Goal: Task Accomplishment & Management: Use online tool/utility

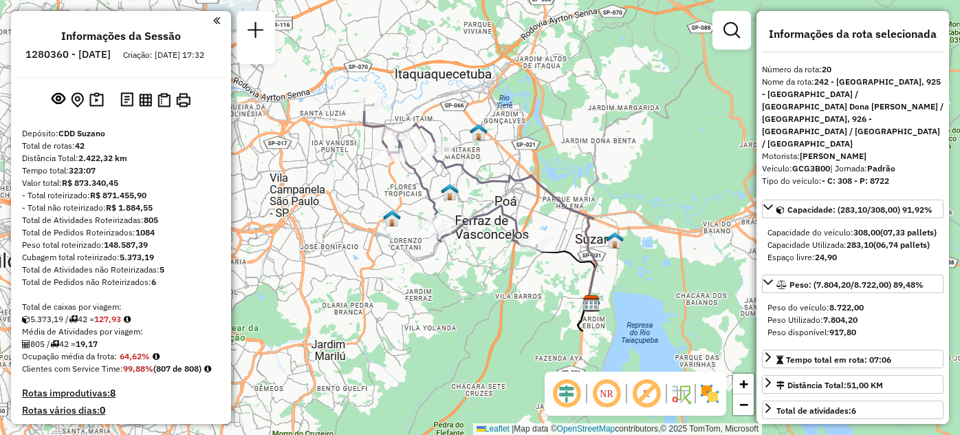
select select "**********"
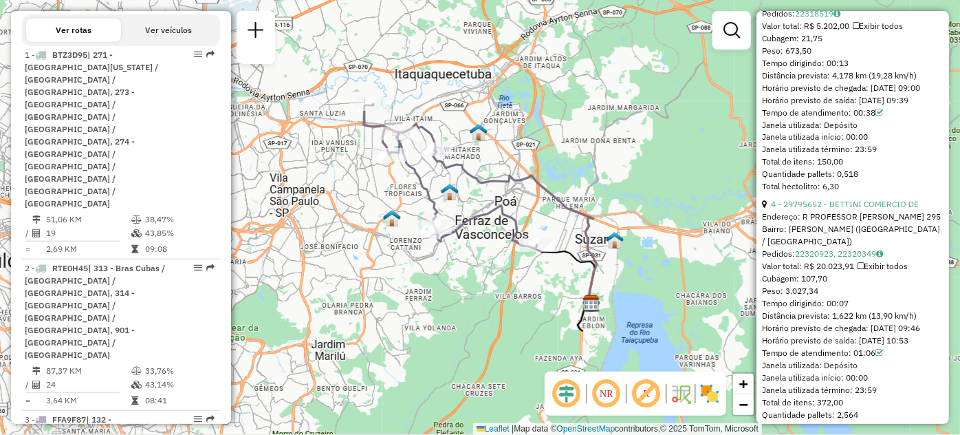
scroll to position [1885, 0]
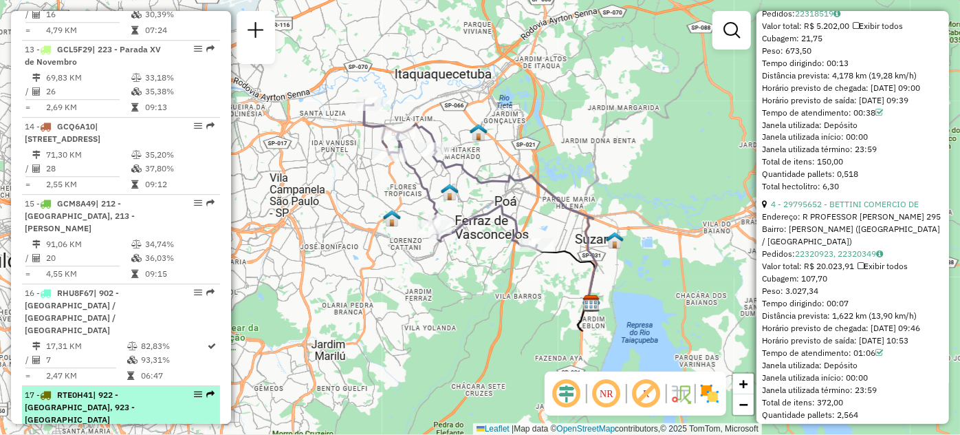
click at [194, 390] on em at bounding box center [198, 394] width 8 height 8
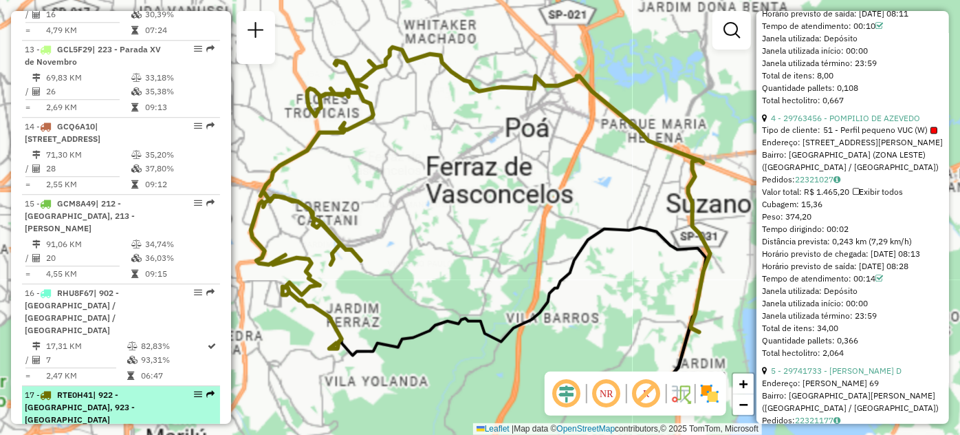
scroll to position [1189, 0]
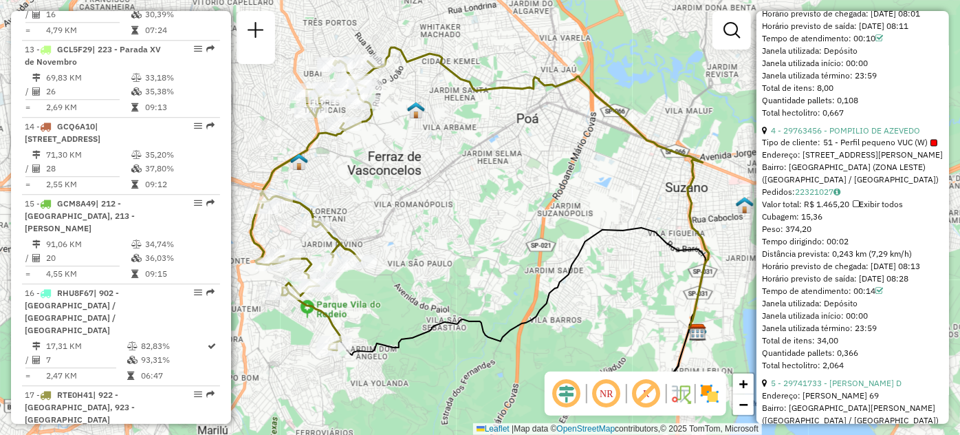
drag, startPoint x: 188, startPoint y: 217, endPoint x: 543, endPoint y: 202, distance: 354.5
click at [543, 202] on div "Janela de atendimento Grade de atendimento Capacidade Transportadoras Veículos …" at bounding box center [480, 217] width 960 height 435
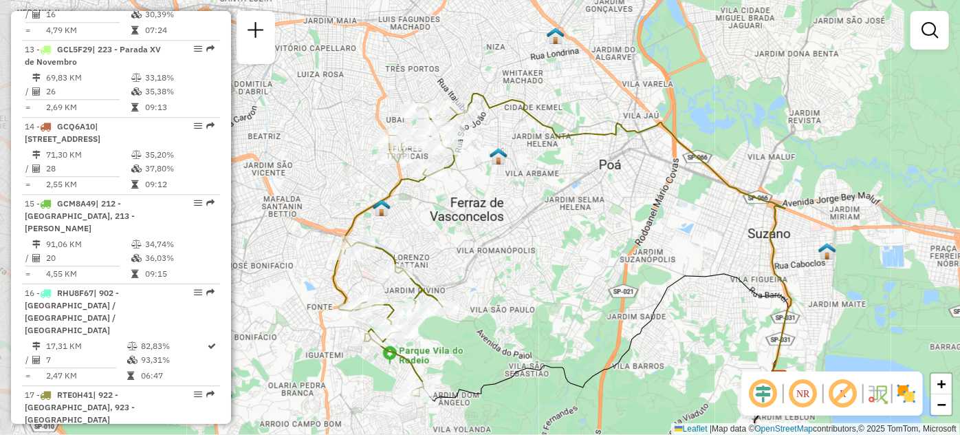
drag, startPoint x: 359, startPoint y: 179, endPoint x: 442, endPoint y: 225, distance: 94.5
click at [442, 225] on div "Janela de atendimento Grade de atendimento Capacidade Transportadoras Veículos …" at bounding box center [480, 217] width 960 height 435
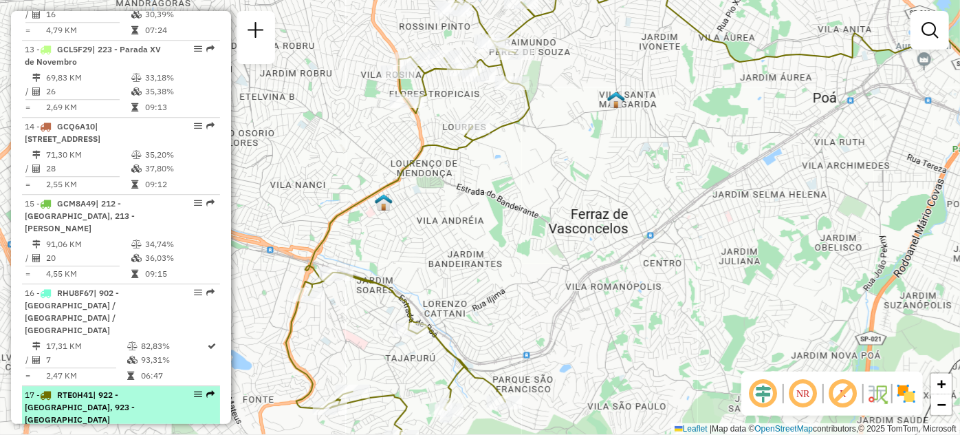
click at [194, 389] on div "17 - RTE0H41 | 922 - Guaianases, 923 - [GEOGRAPHIC_DATA]" at bounding box center [121, 407] width 193 height 37
select select "**********"
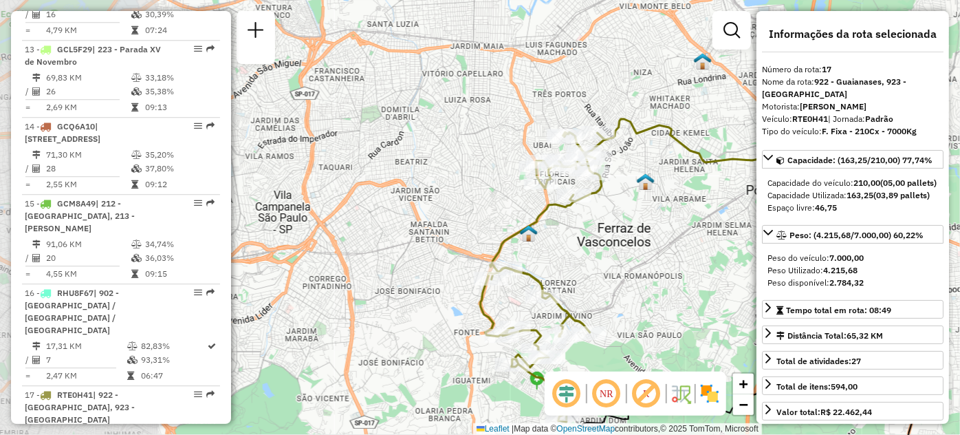
drag, startPoint x: 354, startPoint y: 190, endPoint x: 554, endPoint y: 252, distance: 210.4
click at [554, 252] on div "Janela de atendimento Grade de atendimento Capacidade Transportadoras Veículos …" at bounding box center [480, 217] width 960 height 435
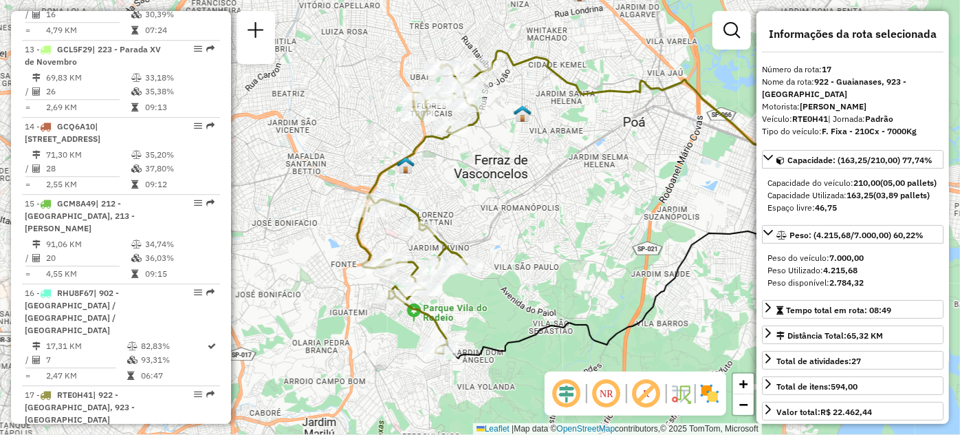
drag, startPoint x: 559, startPoint y: 249, endPoint x: 435, endPoint y: 186, distance: 139.7
click at [435, 186] on div "Janela de atendimento Grade de atendimento Capacidade Transportadoras Veículos …" at bounding box center [480, 217] width 960 height 435
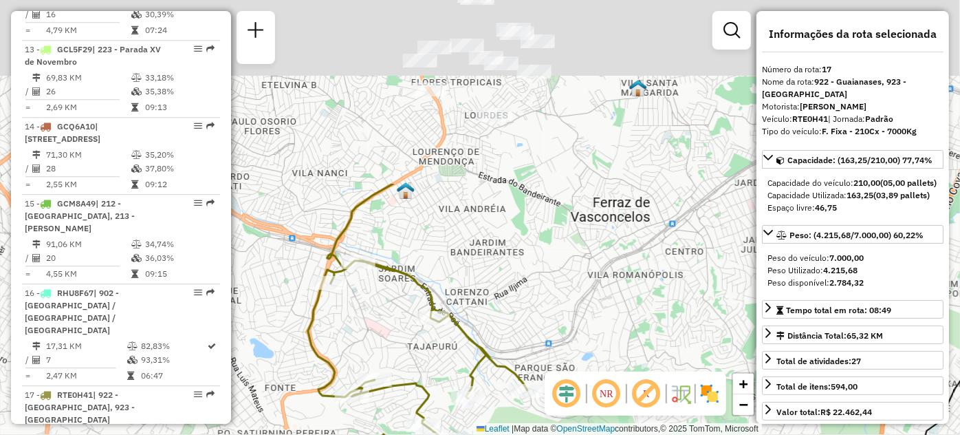
drag, startPoint x: 398, startPoint y: 279, endPoint x: 402, endPoint y: 327, distance: 48.3
click at [402, 327] on div "Janela de atendimento Grade de atendimento Capacidade Transportadoras Veículos …" at bounding box center [480, 217] width 960 height 435
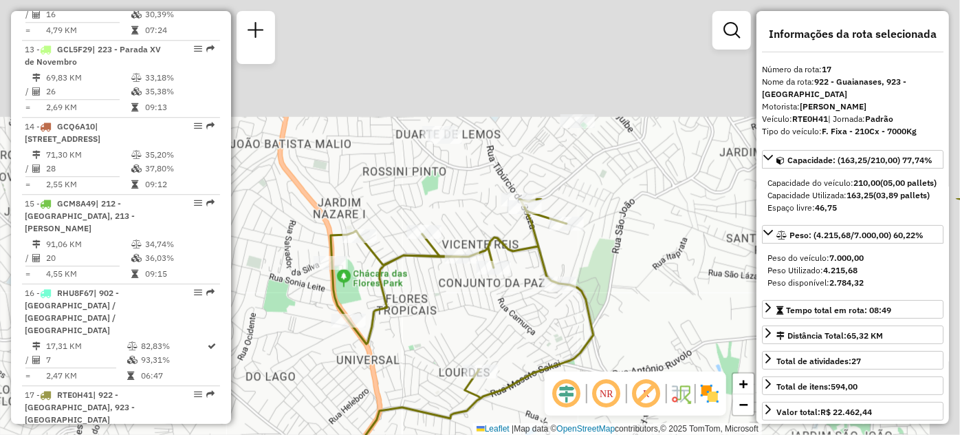
click at [446, 310] on div "Janela de atendimento Grade de atendimento Capacidade Transportadoras Veículos …" at bounding box center [480, 217] width 960 height 435
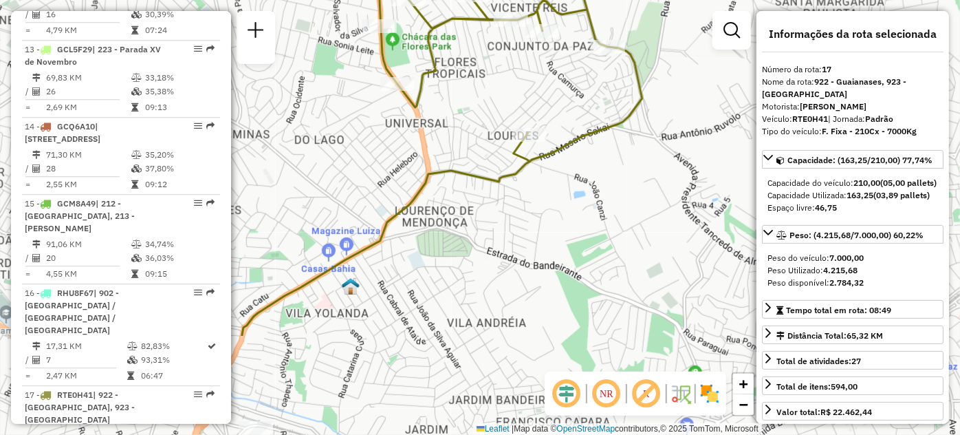
drag, startPoint x: 411, startPoint y: 302, endPoint x: 470, endPoint y: 160, distance: 154.2
click at [470, 160] on div "Janela de atendimento Grade de atendimento Capacidade Transportadoras Veículos …" at bounding box center [480, 217] width 960 height 435
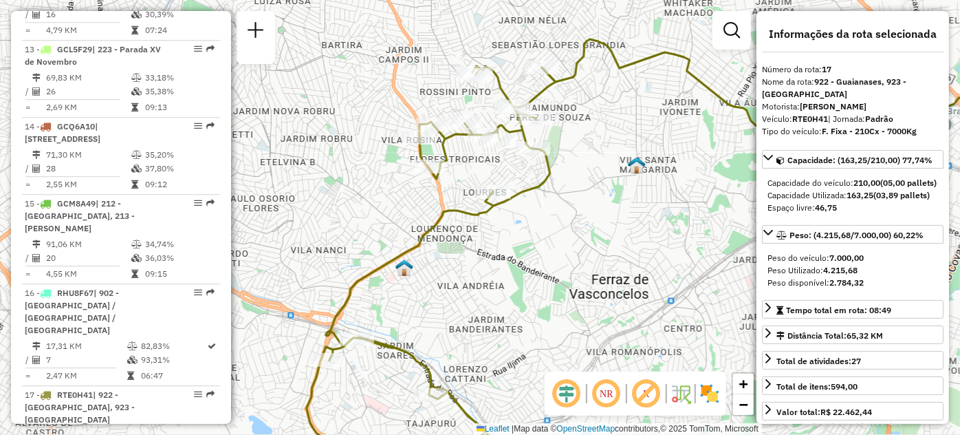
scroll to position [826, 0]
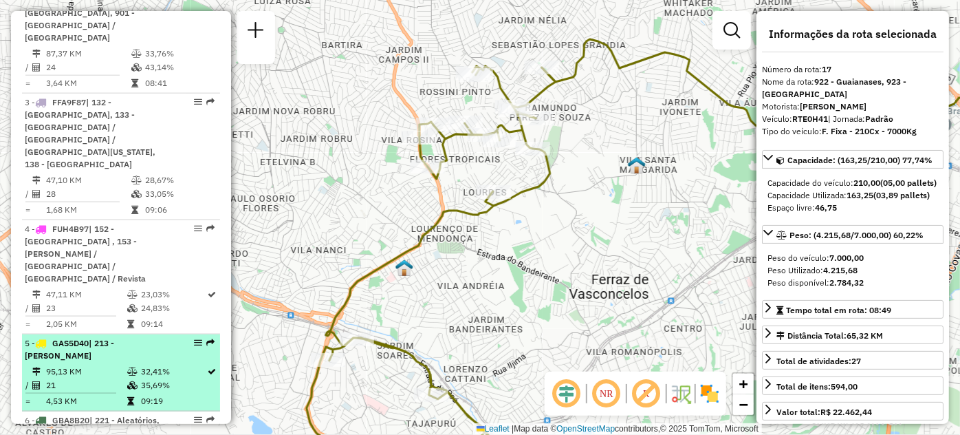
click at [194, 338] on em at bounding box center [198, 342] width 8 height 8
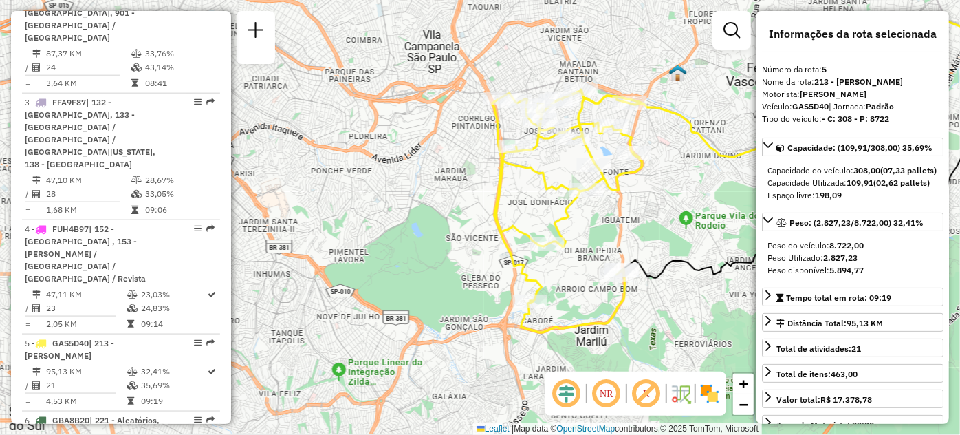
drag, startPoint x: 367, startPoint y: 245, endPoint x: 660, endPoint y: 198, distance: 296.0
click at [660, 198] on div "Janela de atendimento Grade de atendimento Capacidade Transportadoras Veículos …" at bounding box center [480, 217] width 960 height 435
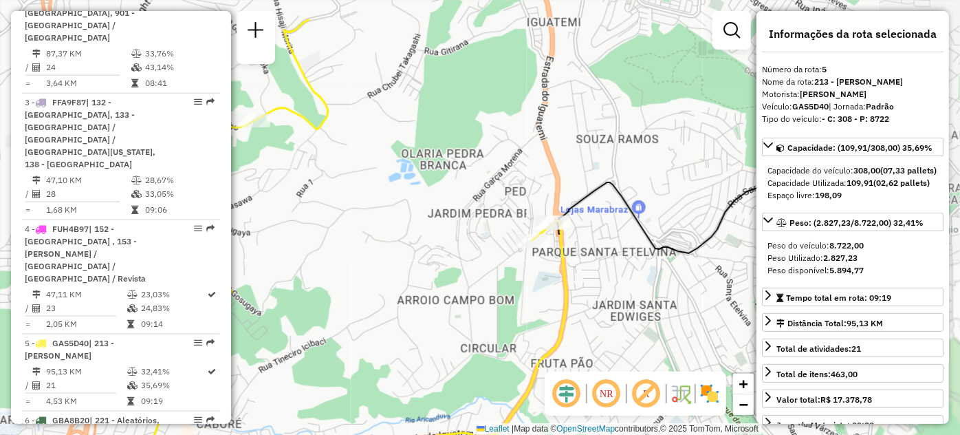
drag, startPoint x: 653, startPoint y: 241, endPoint x: 413, endPoint y: 302, distance: 247.7
click at [413, 302] on div "Janela de atendimento Grade de atendimento Capacidade Transportadoras Veículos …" at bounding box center [480, 217] width 960 height 435
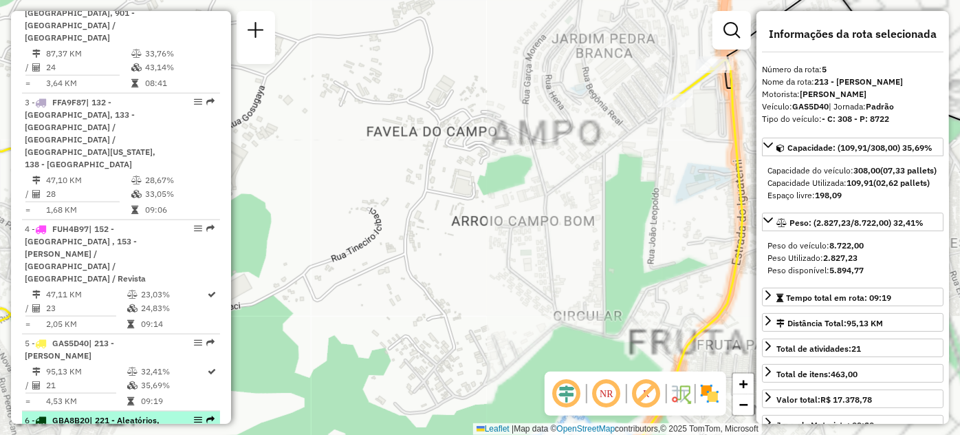
drag, startPoint x: 520, startPoint y: 202, endPoint x: 129, endPoint y: 296, distance: 401.9
click at [129, 296] on hb-router-mapa "Informações da Sessão 1280360 - [DATE] Criação: [DATE] 17:32 Depósito: CDD Suza…" at bounding box center [480, 217] width 960 height 435
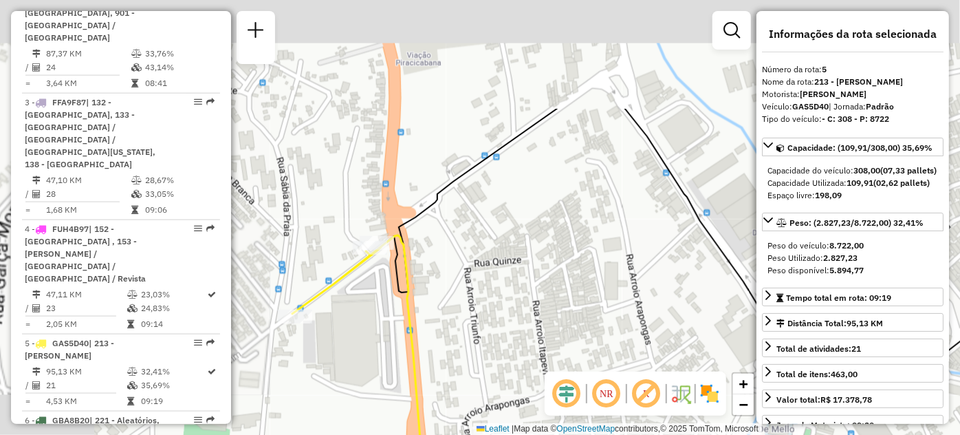
drag, startPoint x: 310, startPoint y: 130, endPoint x: 489, endPoint y: 311, distance: 254.8
click at [489, 311] on div "Janela de atendimento Grade de atendimento Capacidade Transportadoras Veículos …" at bounding box center [480, 217] width 960 height 435
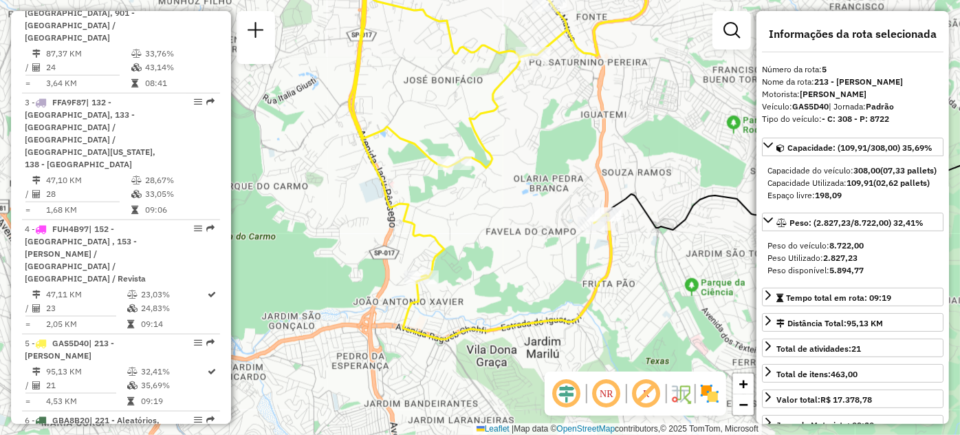
scroll to position [1171, 0]
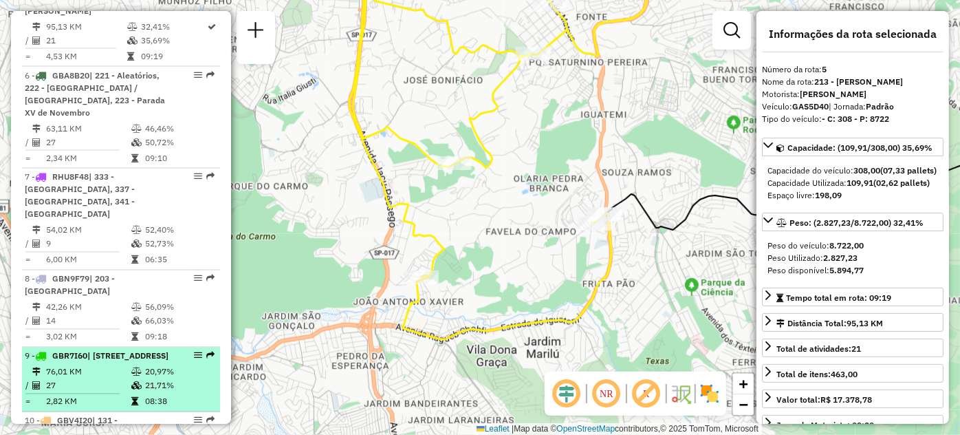
click at [194, 351] on em at bounding box center [198, 355] width 8 height 8
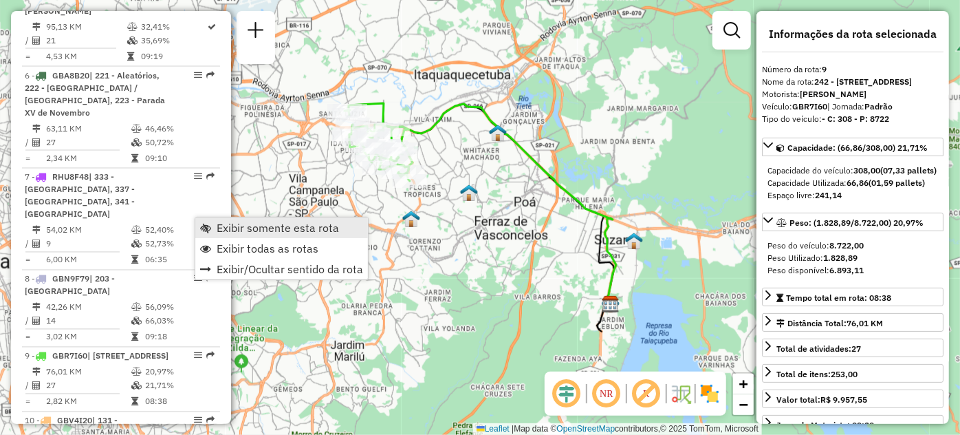
click at [202, 220] on link "Exibir somente esta rota" at bounding box center [281, 227] width 173 height 21
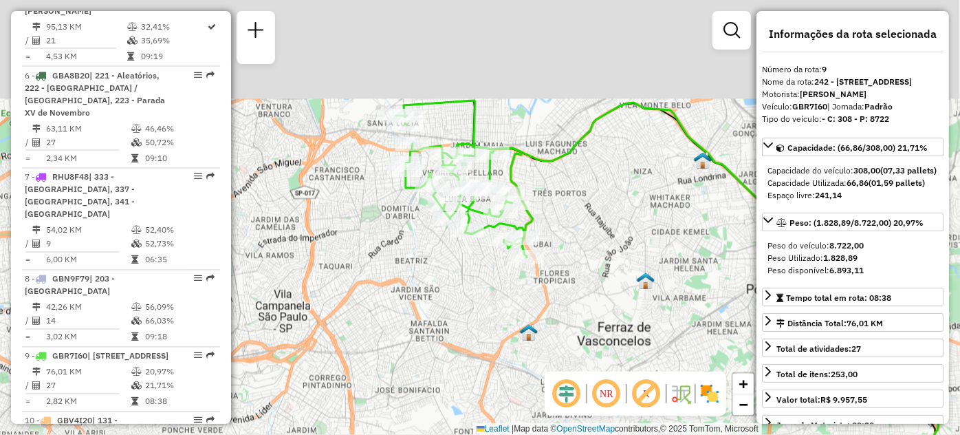
drag, startPoint x: 403, startPoint y: 248, endPoint x: 481, endPoint y: 312, distance: 101.6
click at [481, 312] on div "Janela de atendimento Grade de atendimento Capacidade Transportadoras Veículos …" at bounding box center [480, 217] width 960 height 435
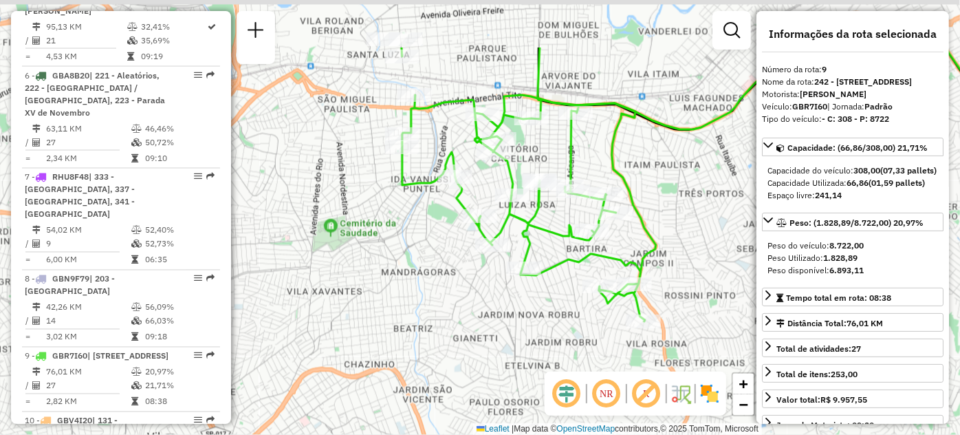
drag, startPoint x: 435, startPoint y: 243, endPoint x: 468, endPoint y: 334, distance: 96.4
click at [468, 334] on div "Janela de atendimento Grade de atendimento Capacidade Transportadoras Veículos …" at bounding box center [480, 217] width 960 height 435
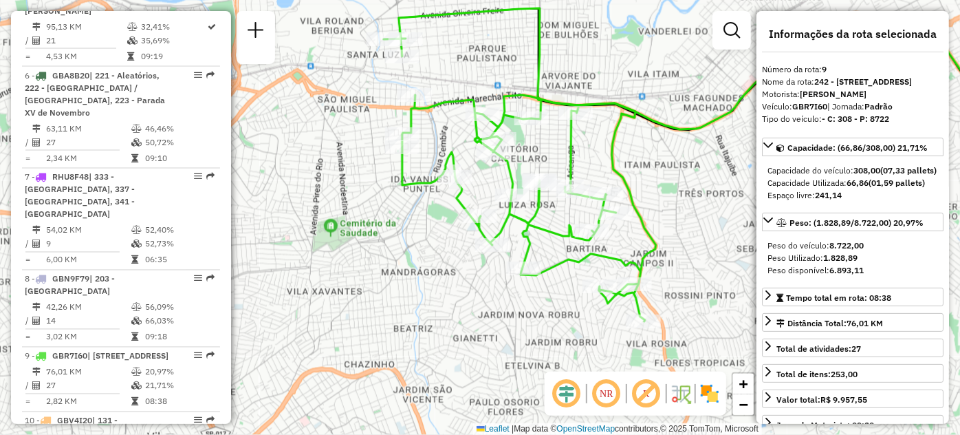
scroll to position [2075, 0]
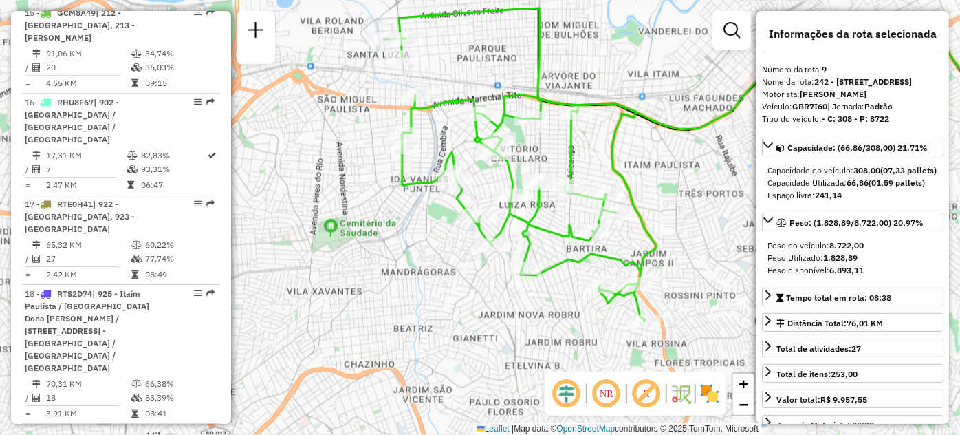
click at [187, 428] on div at bounding box center [193, 432] width 41 height 8
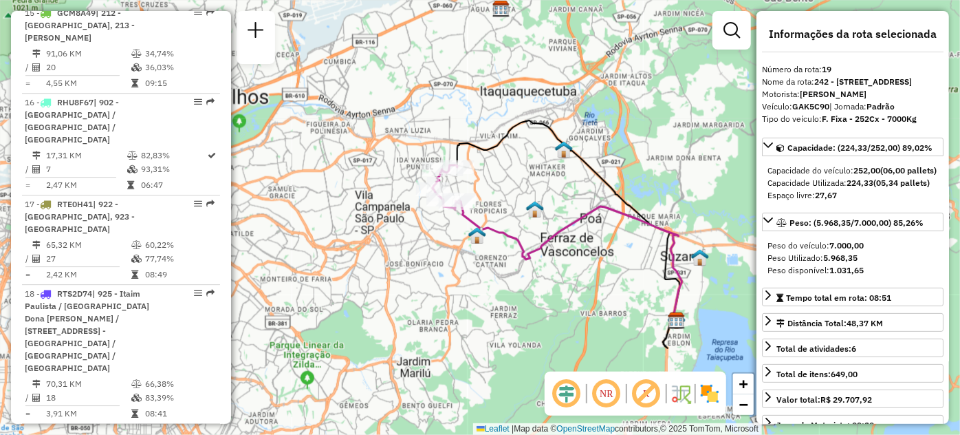
drag, startPoint x: 274, startPoint y: 204, endPoint x: 373, endPoint y: 228, distance: 102.6
click at [370, 228] on div "Janela de atendimento Grade de atendimento Capacidade Transportadoras Veículos …" at bounding box center [480, 217] width 960 height 435
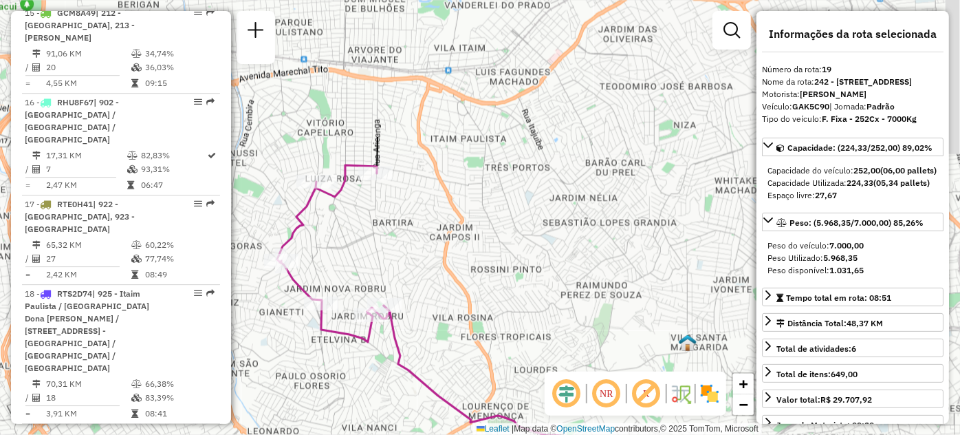
drag, startPoint x: 617, startPoint y: 187, endPoint x: 227, endPoint y: 373, distance: 432.2
click at [227, 373] on hb-router-mapa "Informações da Sessão 1280360 - [DATE] Criação: [DATE] 17:32 Depósito: CDD Suza…" at bounding box center [480, 217] width 960 height 435
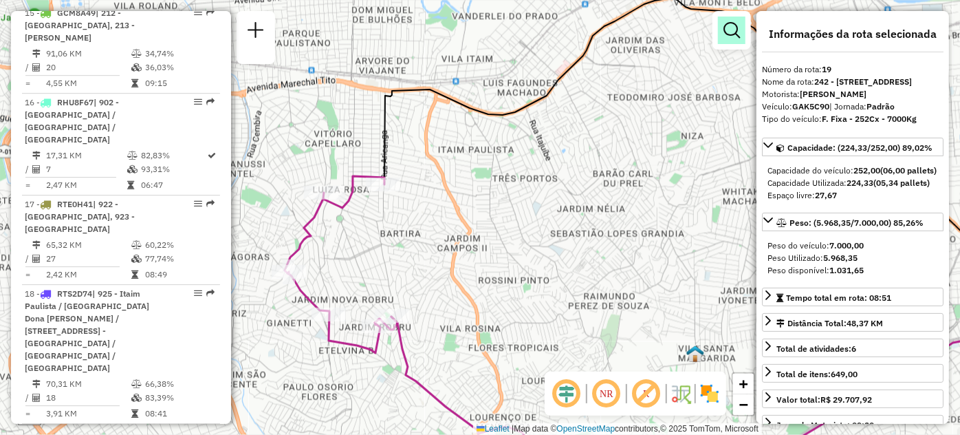
scroll to position [1718, 0]
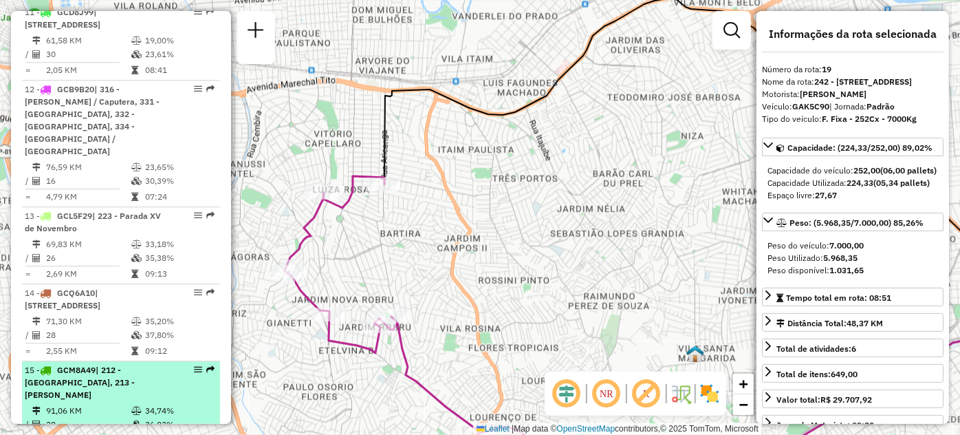
click at [194, 365] on em at bounding box center [198, 369] width 8 height 8
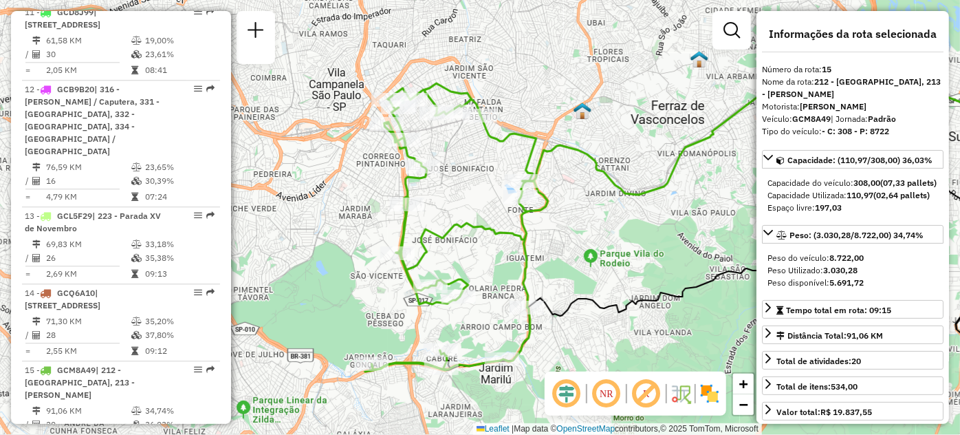
drag, startPoint x: 339, startPoint y: 244, endPoint x: 537, endPoint y: 239, distance: 198.2
click at [537, 239] on div "Janela de atendimento Grade de atendimento Capacidade Transportadoras Veículos …" at bounding box center [480, 217] width 960 height 435
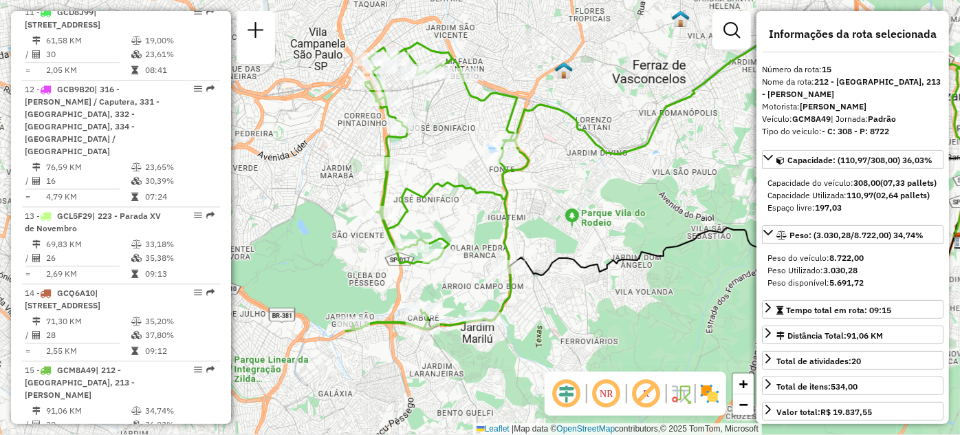
drag, startPoint x: 334, startPoint y: 133, endPoint x: 341, endPoint y: 194, distance: 60.9
click at [341, 194] on div "Janela de atendimento Grade de atendimento Capacidade Transportadoras Veículos …" at bounding box center [480, 217] width 960 height 435
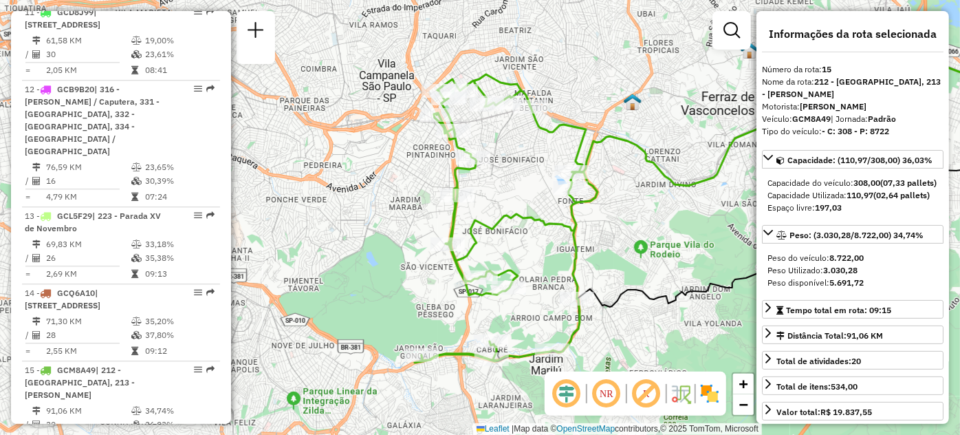
scroll to position [2165, 0]
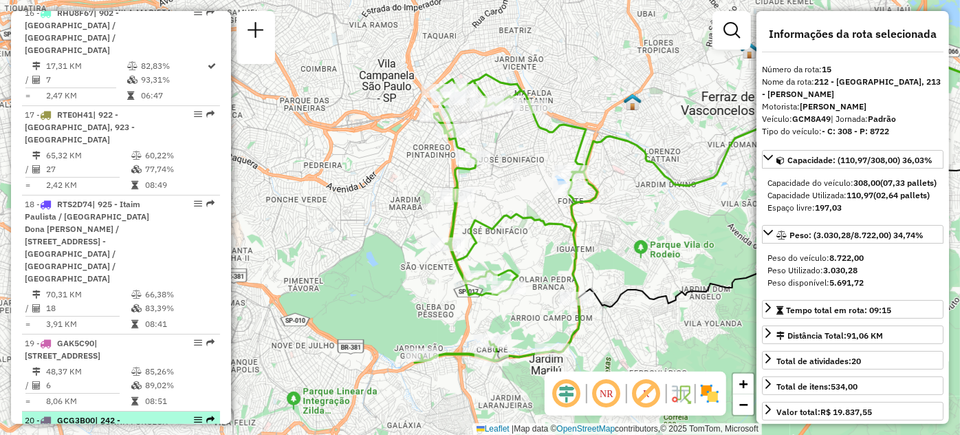
click at [194, 415] on em at bounding box center [198, 419] width 8 height 8
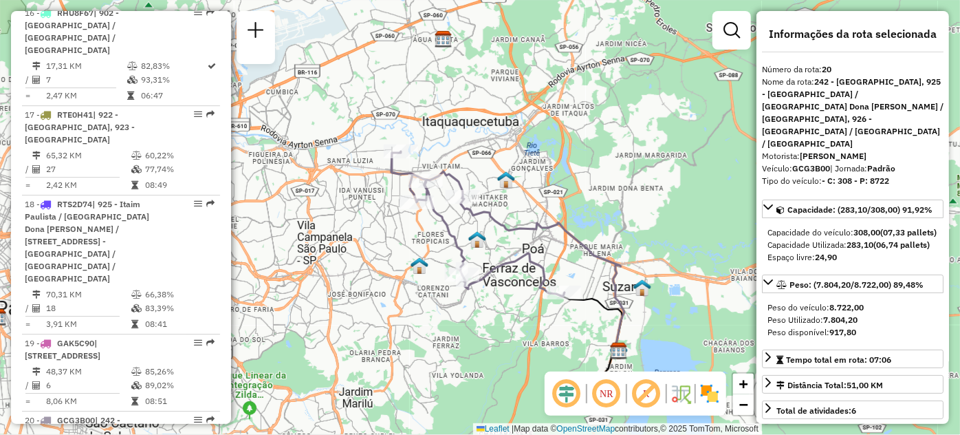
drag, startPoint x: 484, startPoint y: 303, endPoint x: 506, endPoint y: 357, distance: 58.6
click at [506, 357] on div "Janela de atendimento Grade de atendimento Capacidade Transportadoras Veículos …" at bounding box center [480, 217] width 960 height 435
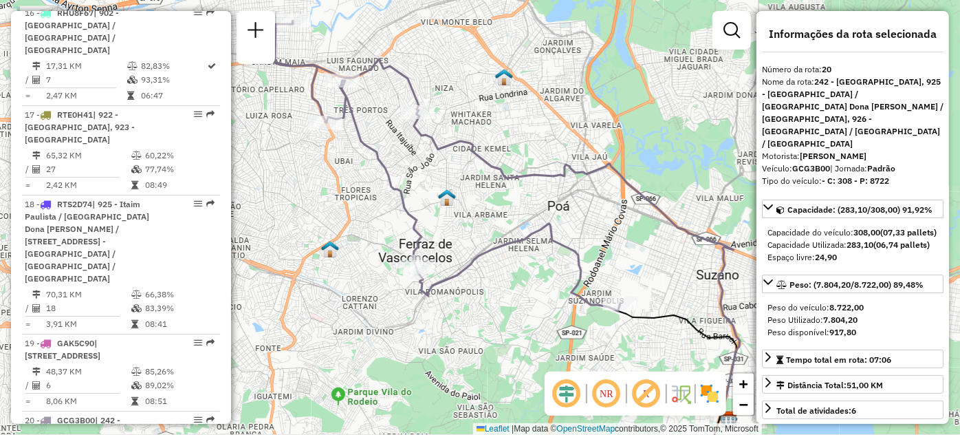
drag, startPoint x: 488, startPoint y: 324, endPoint x: 485, endPoint y: 387, distance: 63.3
click at [485, 387] on div "Janela de atendimento Grade de atendimento Capacidade Transportadoras Veículos …" at bounding box center [480, 217] width 960 height 435
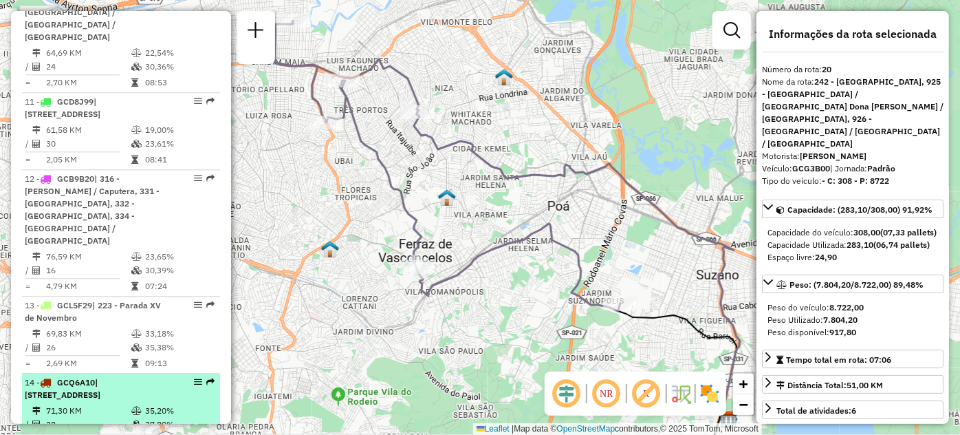
click at [194, 378] on em at bounding box center [198, 382] width 8 height 8
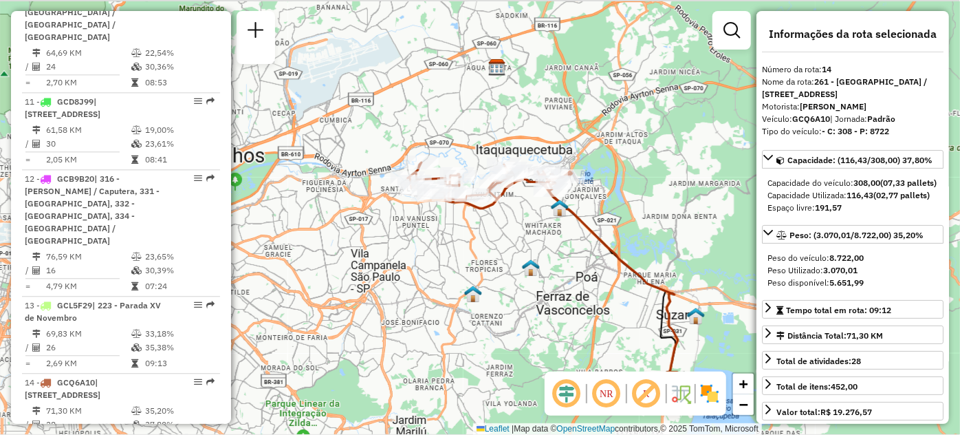
drag, startPoint x: 296, startPoint y: 171, endPoint x: 359, endPoint y: 239, distance: 92.0
click at [359, 239] on div "Janela de atendimento Grade de atendimento Capacidade Transportadoras Veículos …" at bounding box center [480, 217] width 960 height 435
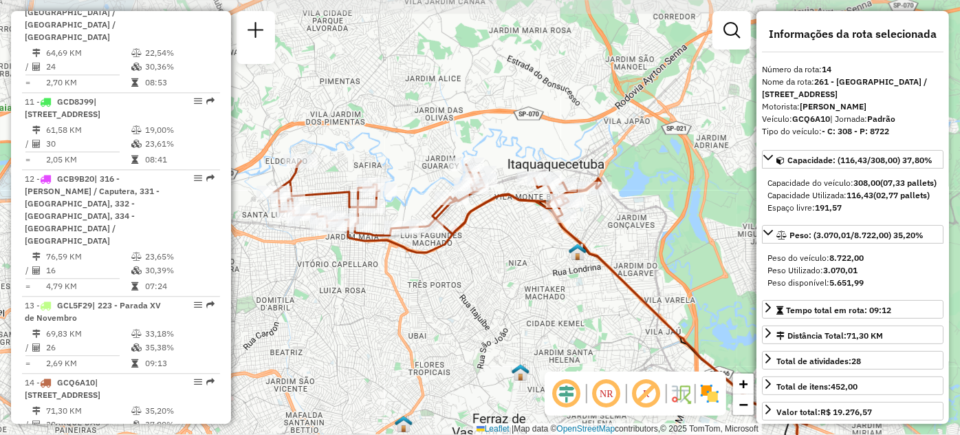
drag, startPoint x: 497, startPoint y: 230, endPoint x: 343, endPoint y: 301, distance: 169.3
click at [343, 301] on div "Janela de atendimento Grade de atendimento Capacidade Transportadoras Veículos …" at bounding box center [480, 217] width 960 height 435
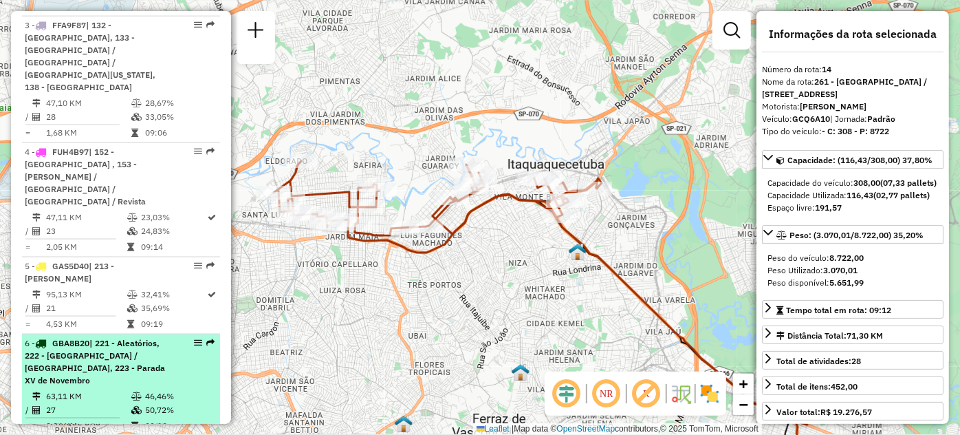
click at [160, 337] on div "6 - GBA8B20 | 221 - Aleatórios, 222 - [GEOGRAPHIC_DATA] / [GEOGRAPHIC_DATA], 22…" at bounding box center [98, 362] width 146 height 50
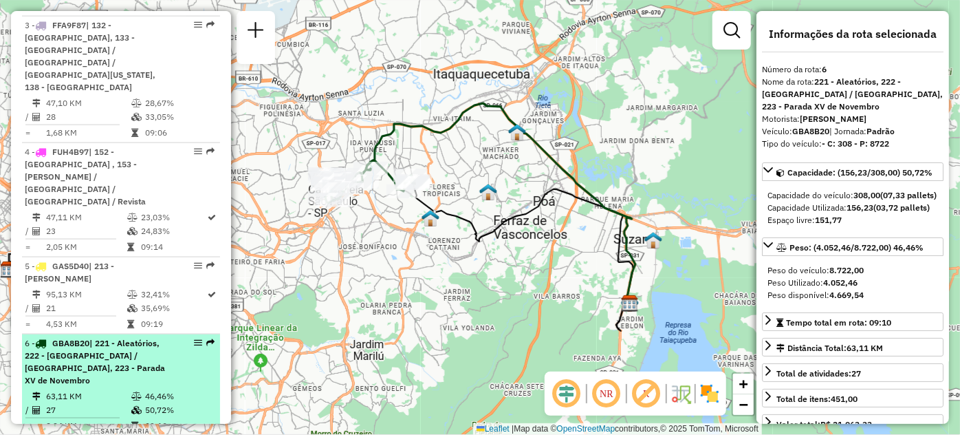
click at [194, 338] on em at bounding box center [198, 342] width 8 height 8
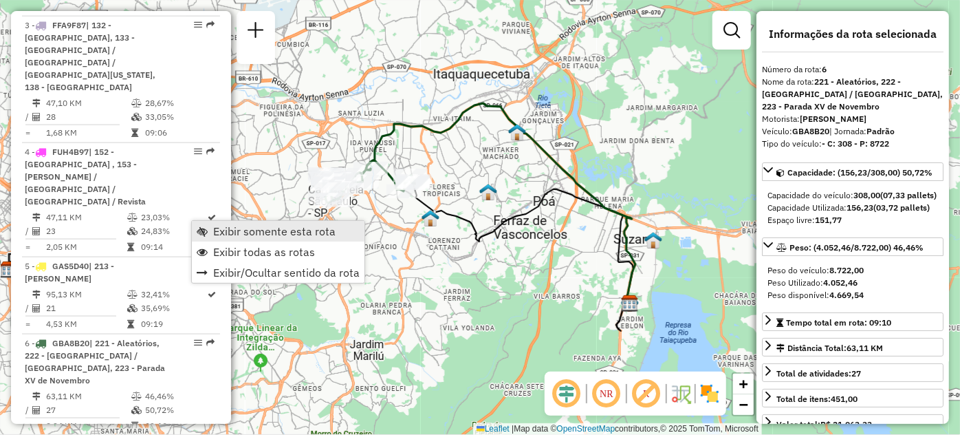
click at [203, 226] on span "Exibir somente esta rota" at bounding box center [202, 231] width 11 height 11
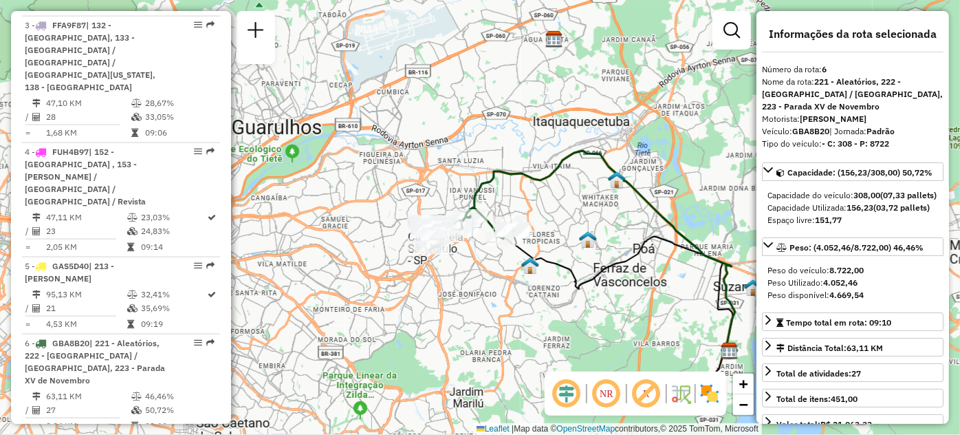
drag, startPoint x: 385, startPoint y: 260, endPoint x: 477, endPoint y: 299, distance: 99.3
click at [472, 300] on div "Janela de atendimento Grade de atendimento Capacidade Transportadoras Veículos …" at bounding box center [480, 217] width 960 height 435
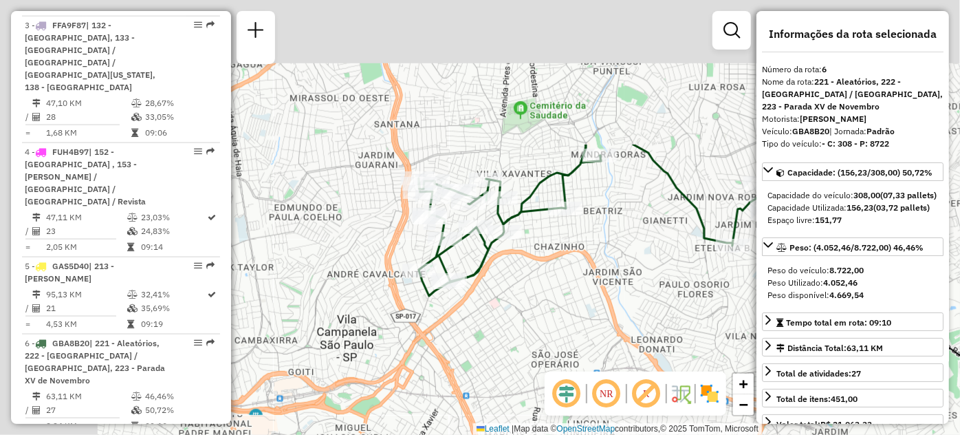
drag, startPoint x: 620, startPoint y: 354, endPoint x: 624, endPoint y: 362, distance: 8.6
click at [624, 362] on div "Janela de atendimento Grade de atendimento Capacidade Transportadoras Veículos …" at bounding box center [480, 217] width 960 height 435
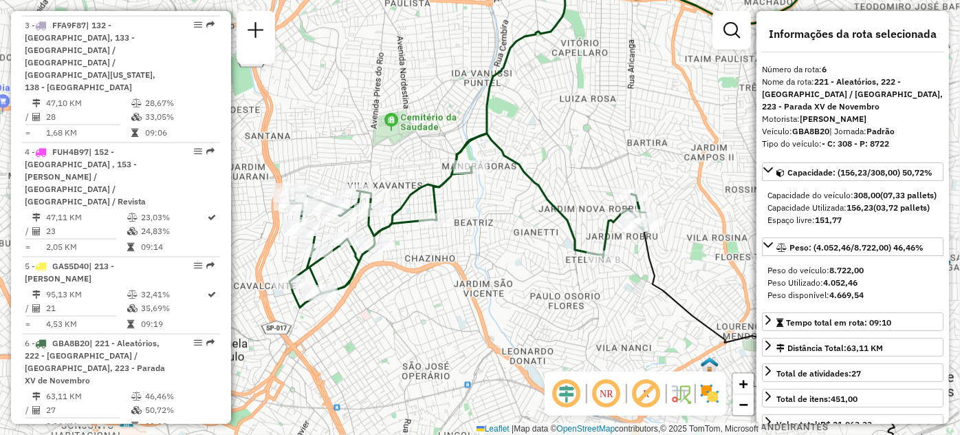
drag, startPoint x: 605, startPoint y: 338, endPoint x: 472, endPoint y: 343, distance: 133.5
click at [472, 343] on div "Janela de atendimento Grade de atendimento Capacidade Transportadoras Veículos …" at bounding box center [480, 217] width 960 height 435
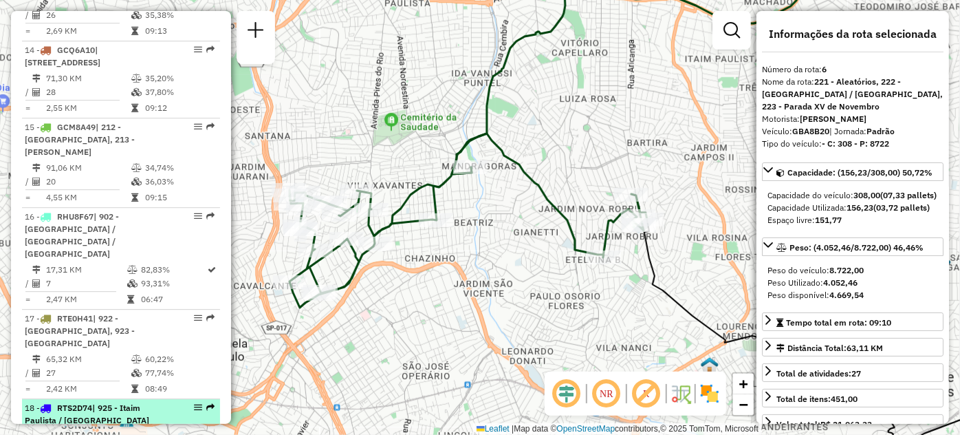
click at [194, 403] on em at bounding box center [198, 407] width 8 height 8
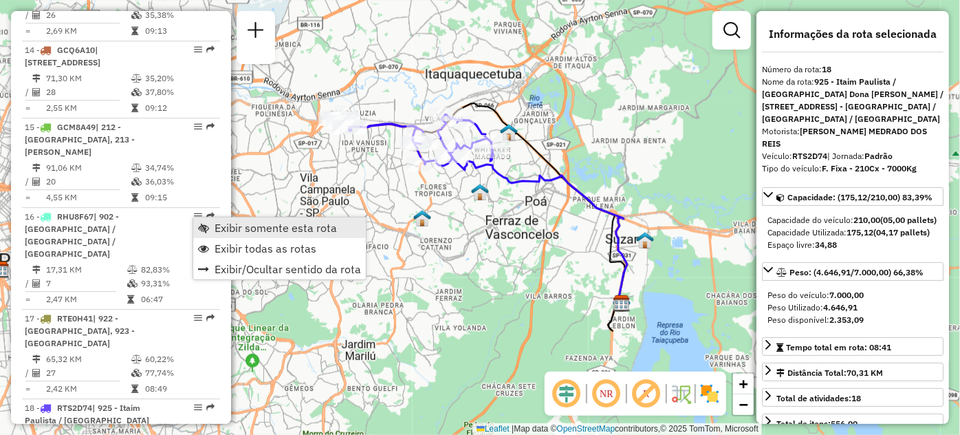
click at [204, 224] on span "Exibir somente esta rota" at bounding box center [203, 227] width 11 height 11
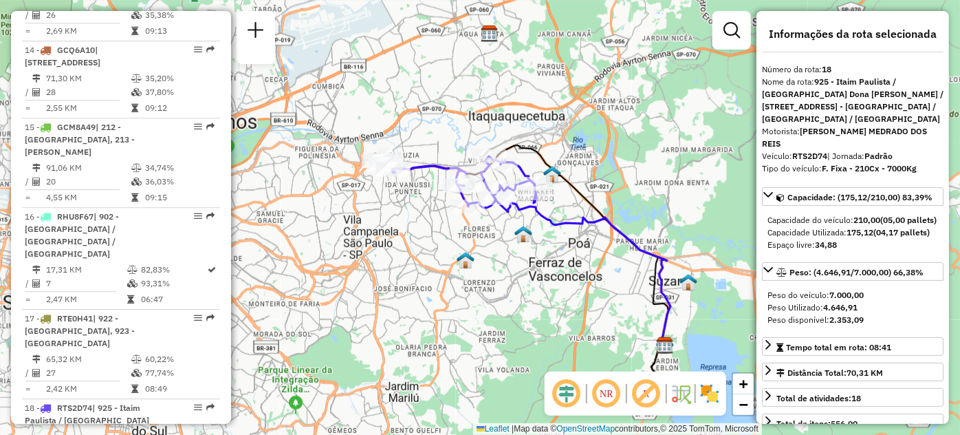
drag, startPoint x: 390, startPoint y: 188, endPoint x: 433, endPoint y: 230, distance: 60.3
click at [433, 230] on div "Janela de atendimento Grade de atendimento Capacidade Transportadoras Veículos …" at bounding box center [480, 217] width 960 height 435
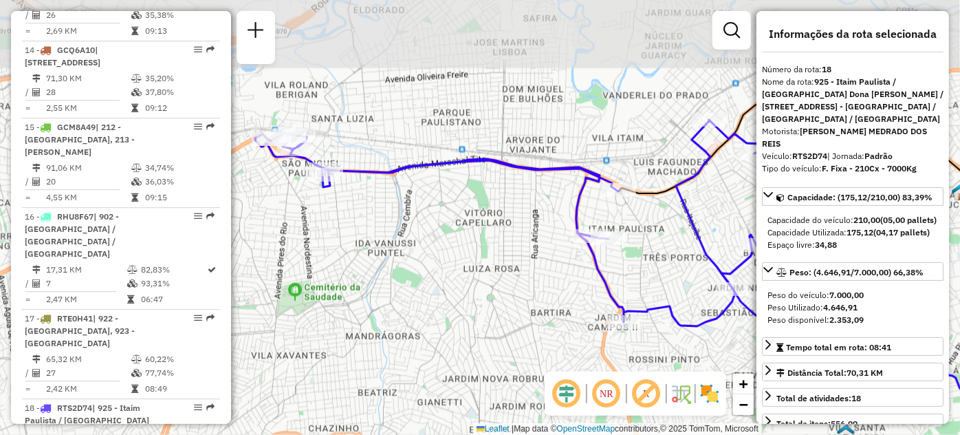
drag, startPoint x: 407, startPoint y: 155, endPoint x: 421, endPoint y: 232, distance: 78.3
click at [421, 232] on div "Janela de atendimento Grade de atendimento Capacidade Transportadoras Veículos …" at bounding box center [480, 217] width 960 height 435
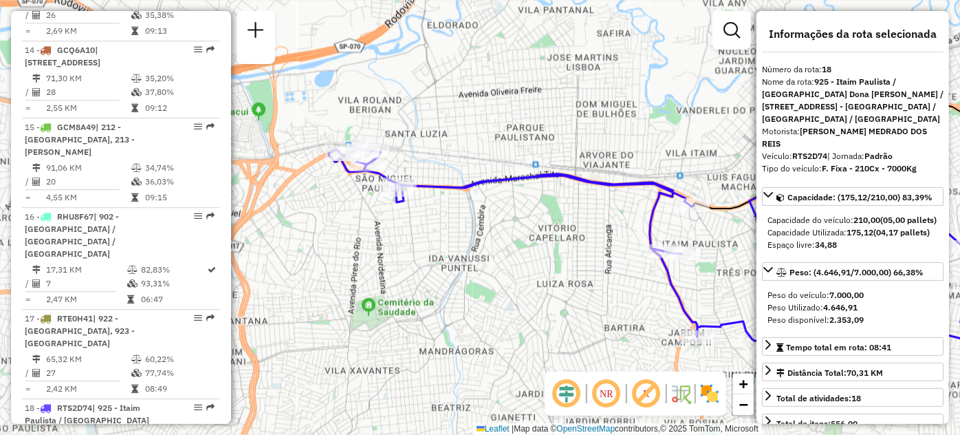
drag, startPoint x: 411, startPoint y: 226, endPoint x: 476, endPoint y: 238, distance: 65.8
click at [476, 238] on div "Janela de atendimento Grade de atendimento Capacidade Transportadoras Veículos …" at bounding box center [480, 217] width 960 height 435
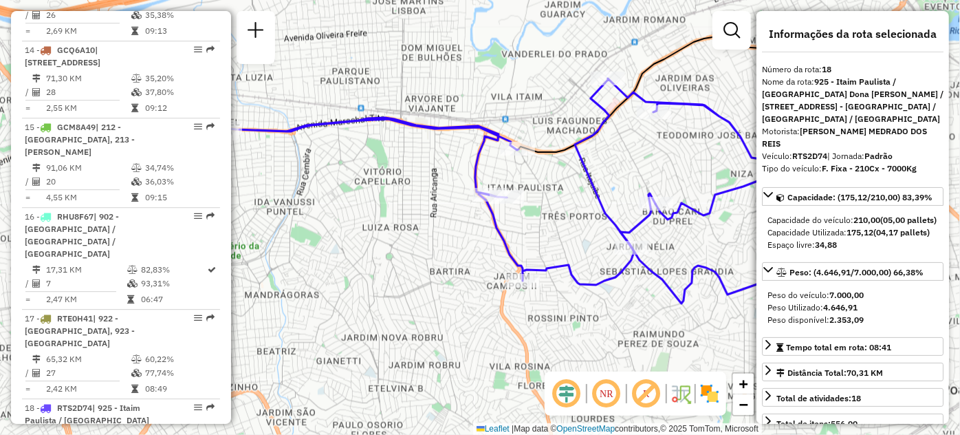
drag, startPoint x: 484, startPoint y: 237, endPoint x: 307, endPoint y: 201, distance: 180.3
click at [307, 201] on div "Janela de atendimento Grade de atendimento Capacidade Transportadoras Veículos …" at bounding box center [480, 217] width 960 height 435
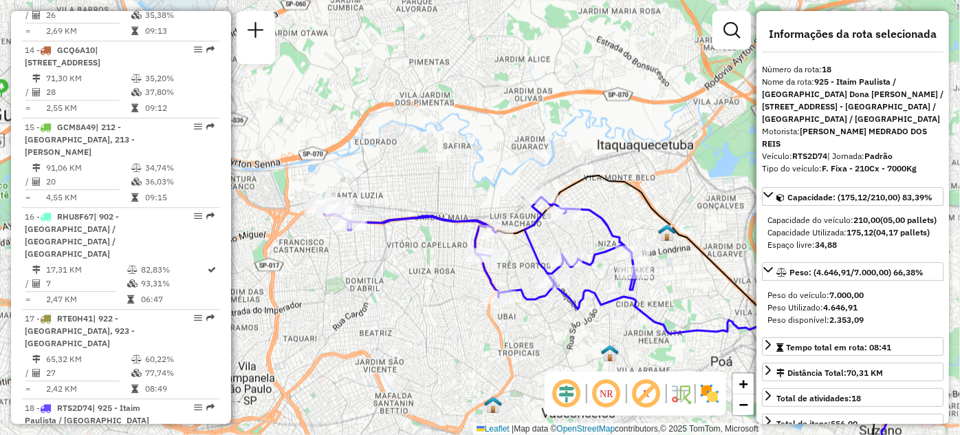
drag, startPoint x: 367, startPoint y: 203, endPoint x: 426, endPoint y: 245, distance: 72.5
click at [424, 246] on div "Janela de atendimento Grade de atendimento Capacidade Transportadoras Veículos …" at bounding box center [480, 217] width 960 height 435
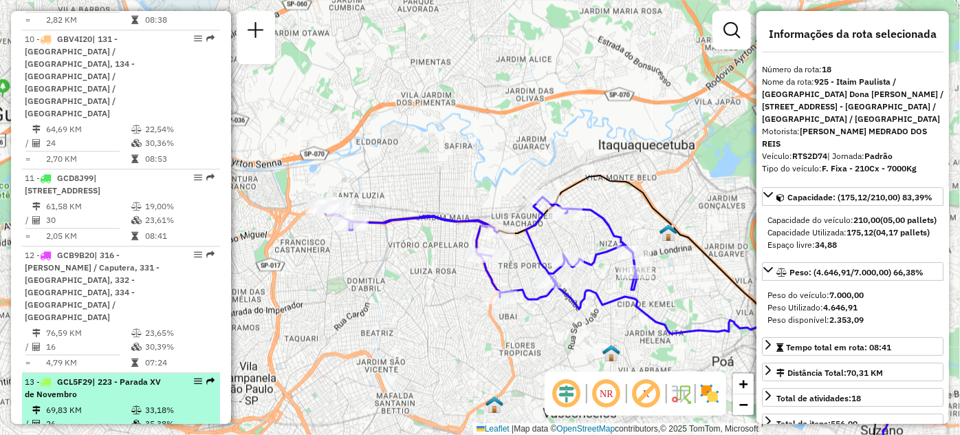
click at [130, 376] on span "| 223 - Parada XV de Novembro" at bounding box center [93, 387] width 136 height 23
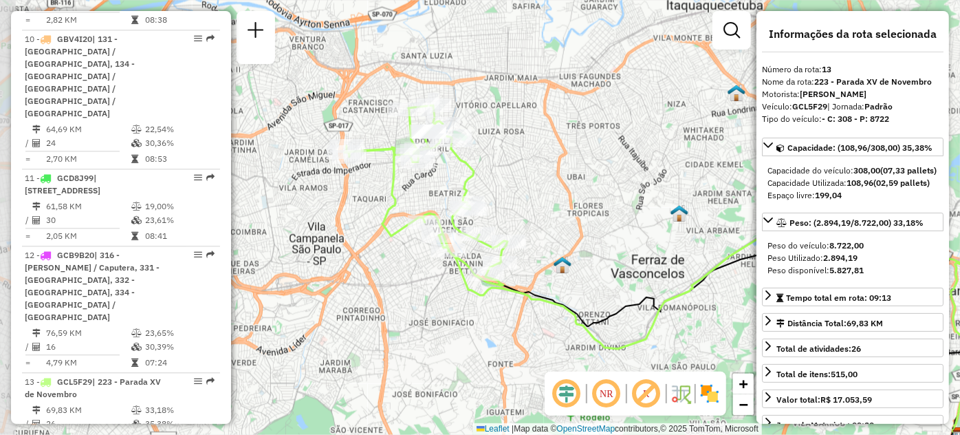
drag, startPoint x: 300, startPoint y: 252, endPoint x: 448, endPoint y: 321, distance: 163.4
click at [448, 321] on div "Janela de atendimento Grade de atendimento Capacidade Transportadoras Veículos …" at bounding box center [480, 217] width 960 height 435
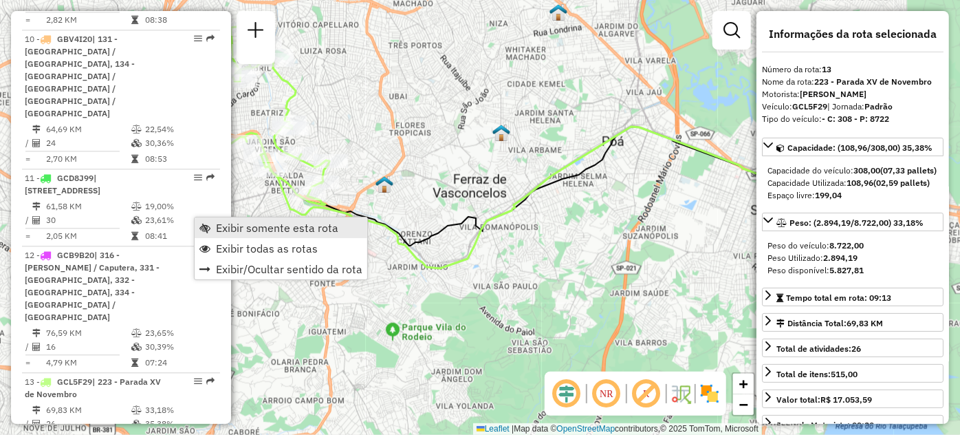
click at [209, 227] on span "Exibir somente esta rota" at bounding box center [204, 227] width 11 height 11
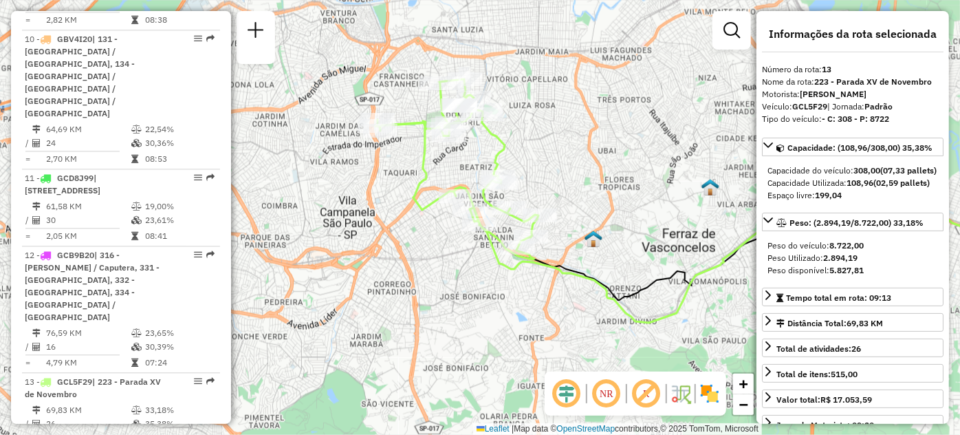
drag, startPoint x: 361, startPoint y: 278, endPoint x: 469, endPoint y: 321, distance: 116.1
click at [537, 326] on div "Janela de atendimento Grade de atendimento Capacidade Transportadoras Veículos …" at bounding box center [480, 217] width 960 height 435
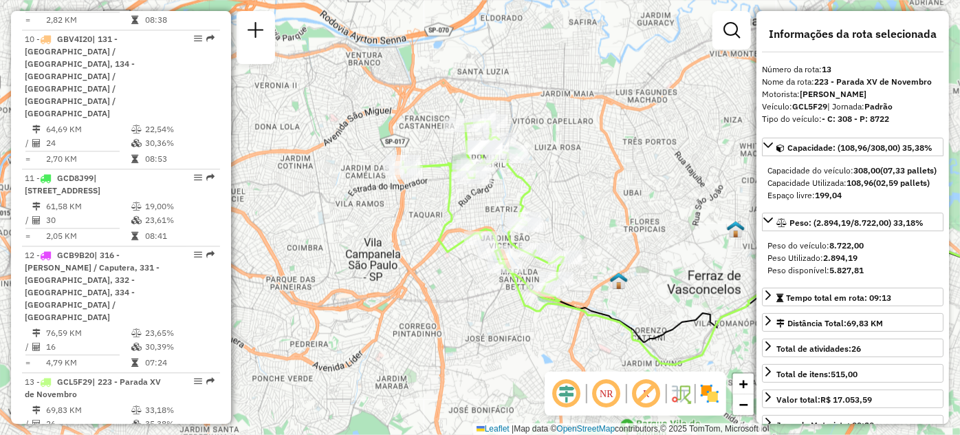
drag, startPoint x: 389, startPoint y: 234, endPoint x: 413, endPoint y: 271, distance: 44.3
click at [413, 271] on div "Janela de atendimento Grade de atendimento Capacidade Transportadoras Veículos …" at bounding box center [480, 217] width 960 height 435
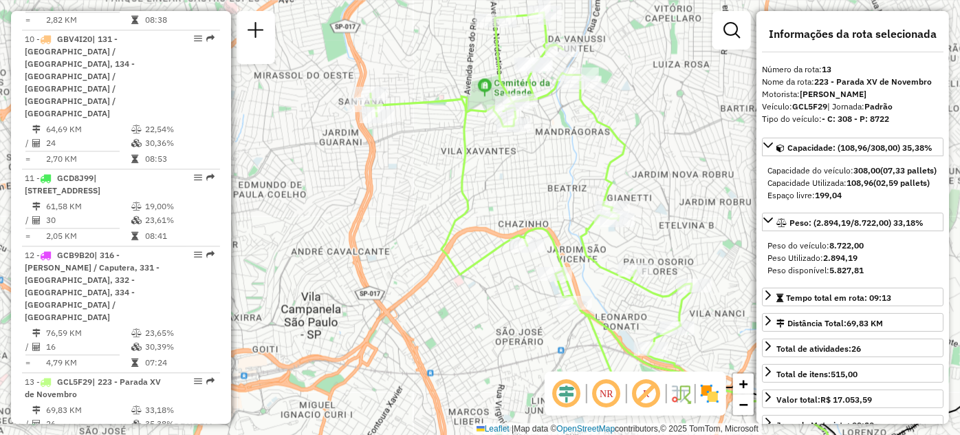
drag, startPoint x: 428, startPoint y: 250, endPoint x: 406, endPoint y: 291, distance: 46.8
click at [406, 291] on div "Janela de atendimento Grade de atendimento Capacidade Transportadoras Veículos …" at bounding box center [480, 217] width 960 height 435
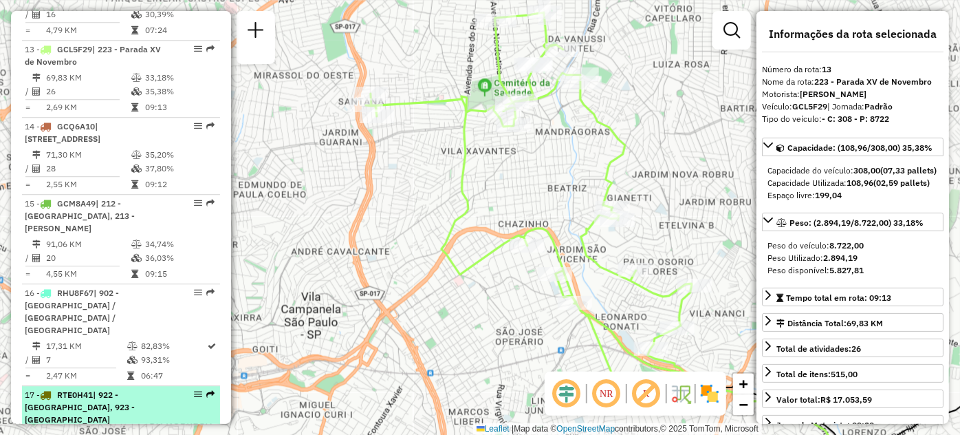
click at [194, 390] on em at bounding box center [198, 394] width 8 height 8
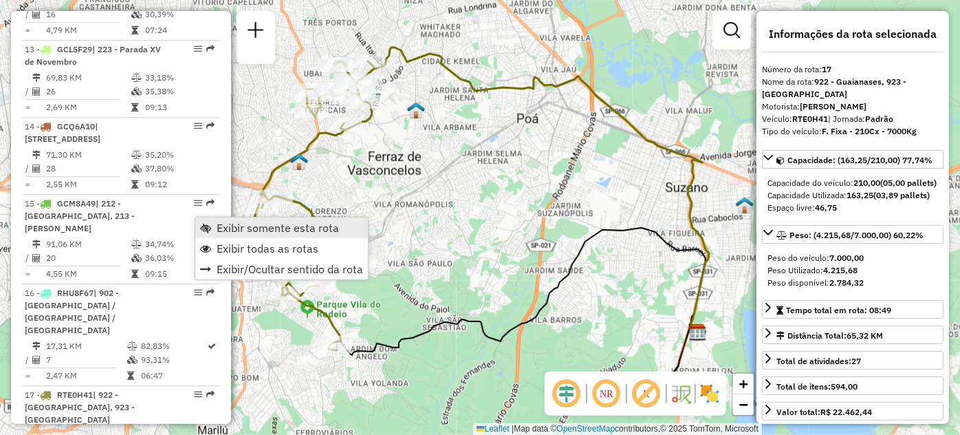
click at [228, 224] on span "Exibir somente esta rota" at bounding box center [278, 227] width 122 height 11
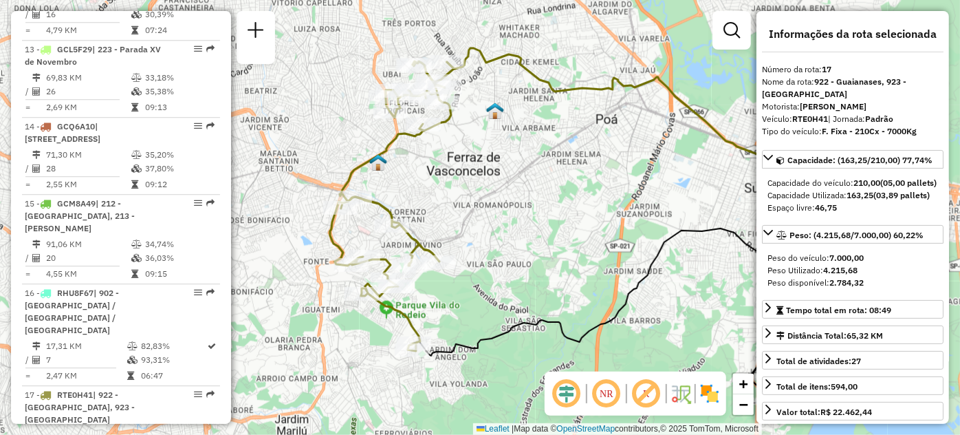
drag, startPoint x: 440, startPoint y: 194, endPoint x: 515, endPoint y: 194, distance: 75.7
click at [515, 194] on div "Janela de atendimento Grade de atendimento Capacidade Transportadoras Veículos …" at bounding box center [480, 217] width 960 height 435
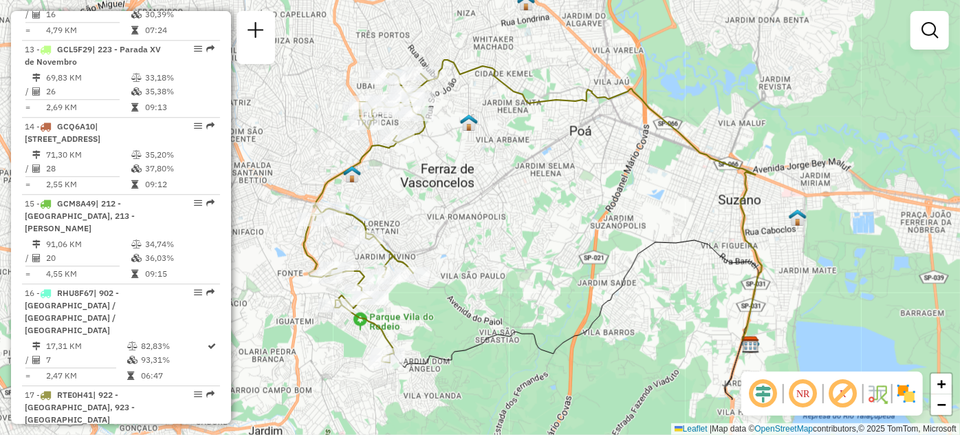
select select "**********"
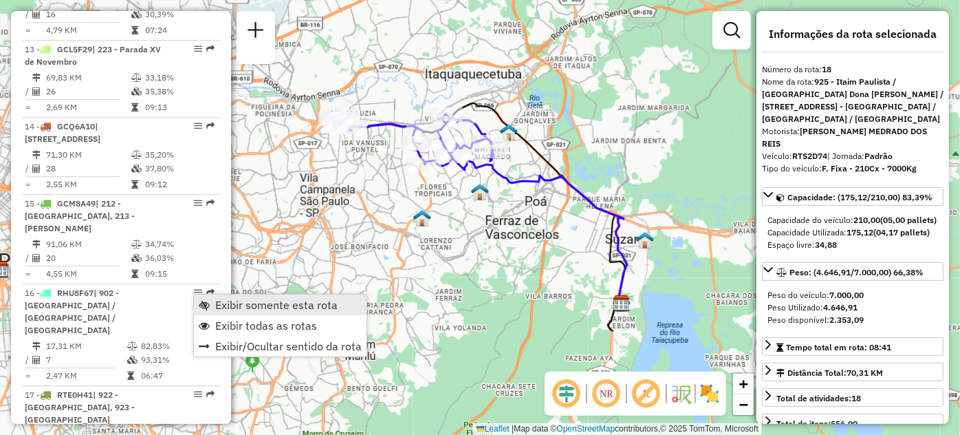
click at [205, 300] on span "Exibir somente esta rota" at bounding box center [204, 304] width 11 height 11
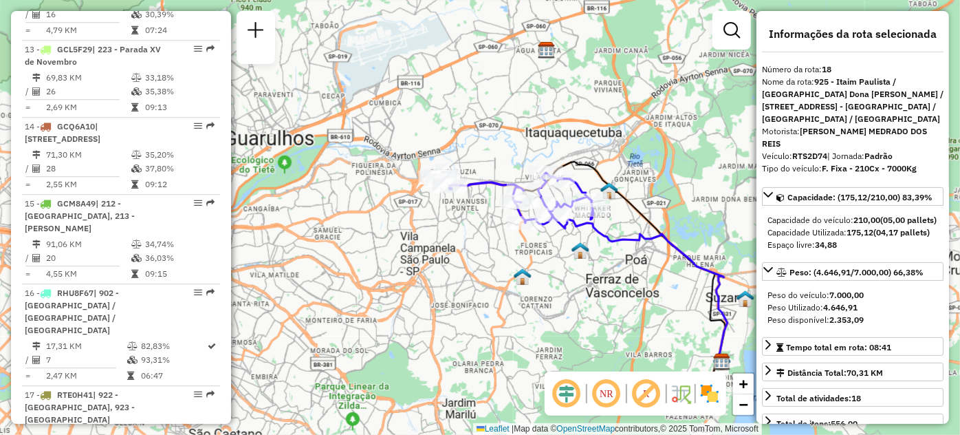
drag, startPoint x: 343, startPoint y: 248, endPoint x: 457, endPoint y: 313, distance: 131.2
click at [457, 313] on div "Janela de atendimento Grade de atendimento Capacidade Transportadoras Veículos …" at bounding box center [480, 217] width 960 height 435
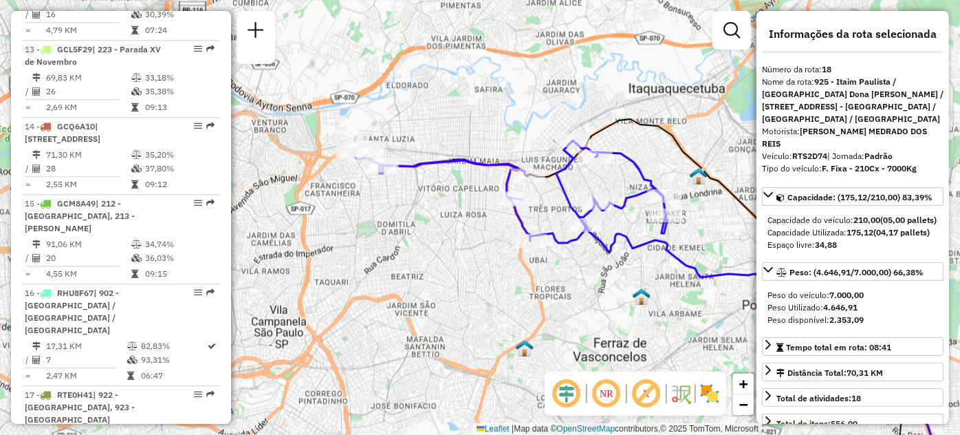
drag, startPoint x: 405, startPoint y: 316, endPoint x: 358, endPoint y: 338, distance: 52.3
click at [354, 347] on div "Janela de atendimento Grade de atendimento Capacidade Transportadoras Veículos …" at bounding box center [480, 217] width 960 height 435
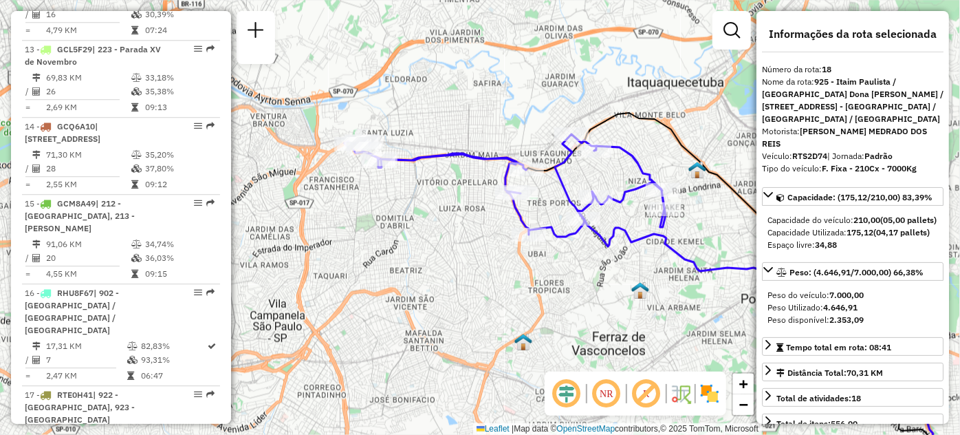
click at [440, 283] on div "Janela de atendimento Grade de atendimento Capacidade Transportadoras Veículos …" at bounding box center [480, 217] width 960 height 435
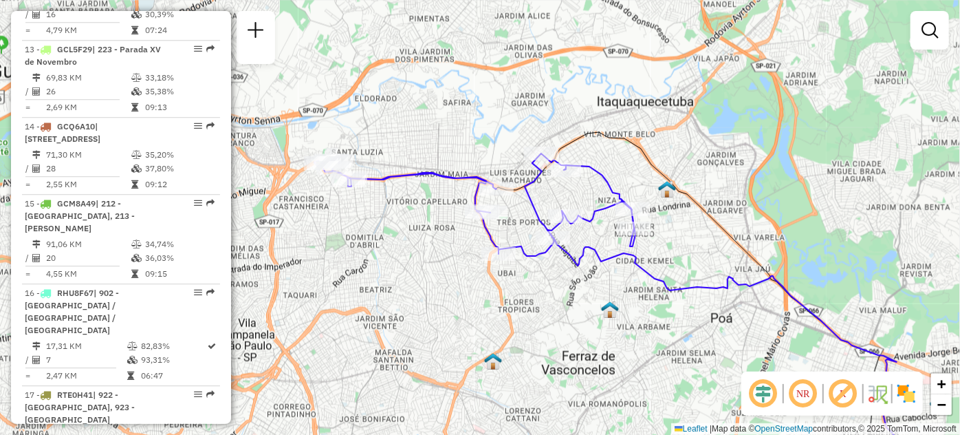
drag, startPoint x: 440, startPoint y: 283, endPoint x: 410, endPoint y: 303, distance: 35.9
click at [410, 303] on div "Janela de atendimento Grade de atendimento Capacidade Transportadoras Veículos …" at bounding box center [480, 217] width 960 height 435
